Goal: Task Accomplishment & Management: Manage account settings

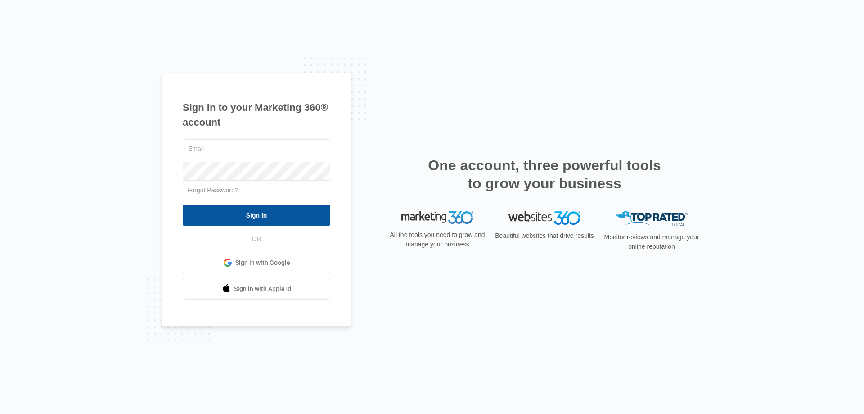
type input "[PERSON_NAME][EMAIL_ADDRESS][DOMAIN_NAME]"
click at [266, 213] on input "Sign In" at bounding box center [257, 215] width 148 height 22
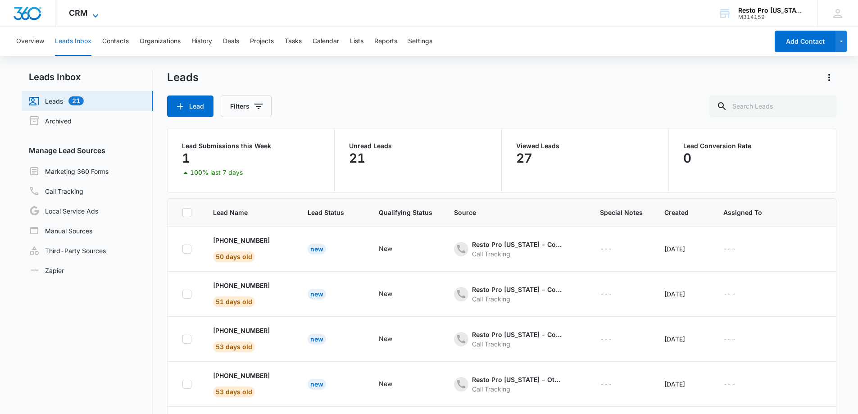
click at [81, 10] on span "CRM" at bounding box center [78, 12] width 19 height 9
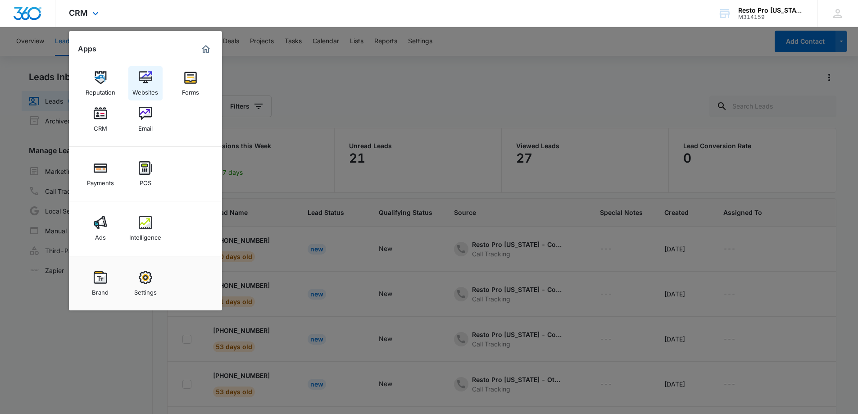
click at [149, 78] on img at bounding box center [146, 78] width 14 height 14
